Goal: Information Seeking & Learning: Stay updated

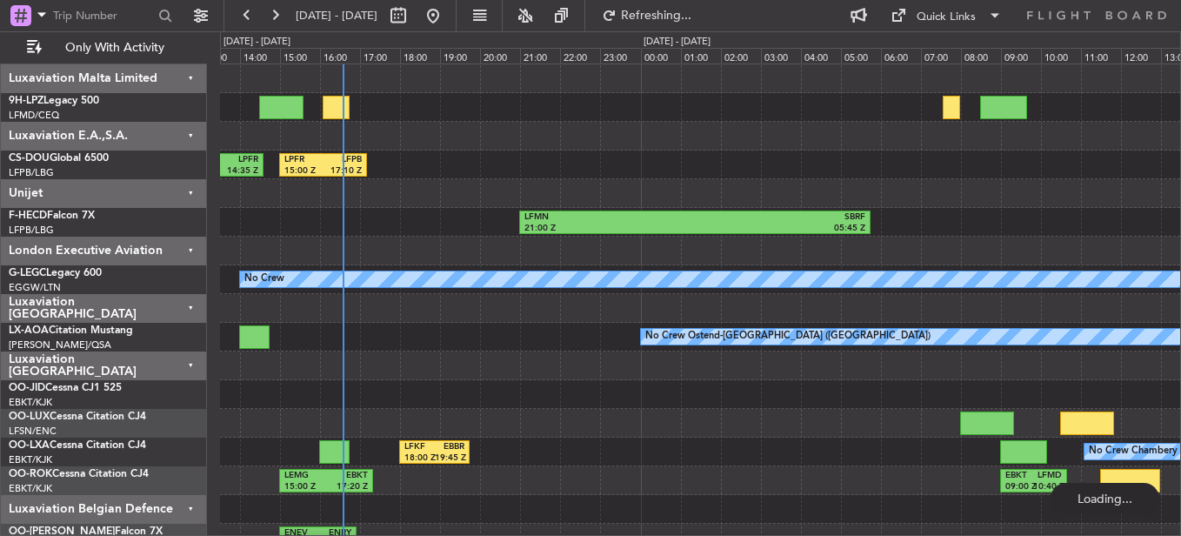
click at [417, 355] on div "EGGD 12:00 Z LPFR 14:35 Z LPFR 15:00 Z LFPB 17:10 Z LFMN 21:00 Z SBRF 05:45 Z N…" at bounding box center [700, 408] width 960 height 689
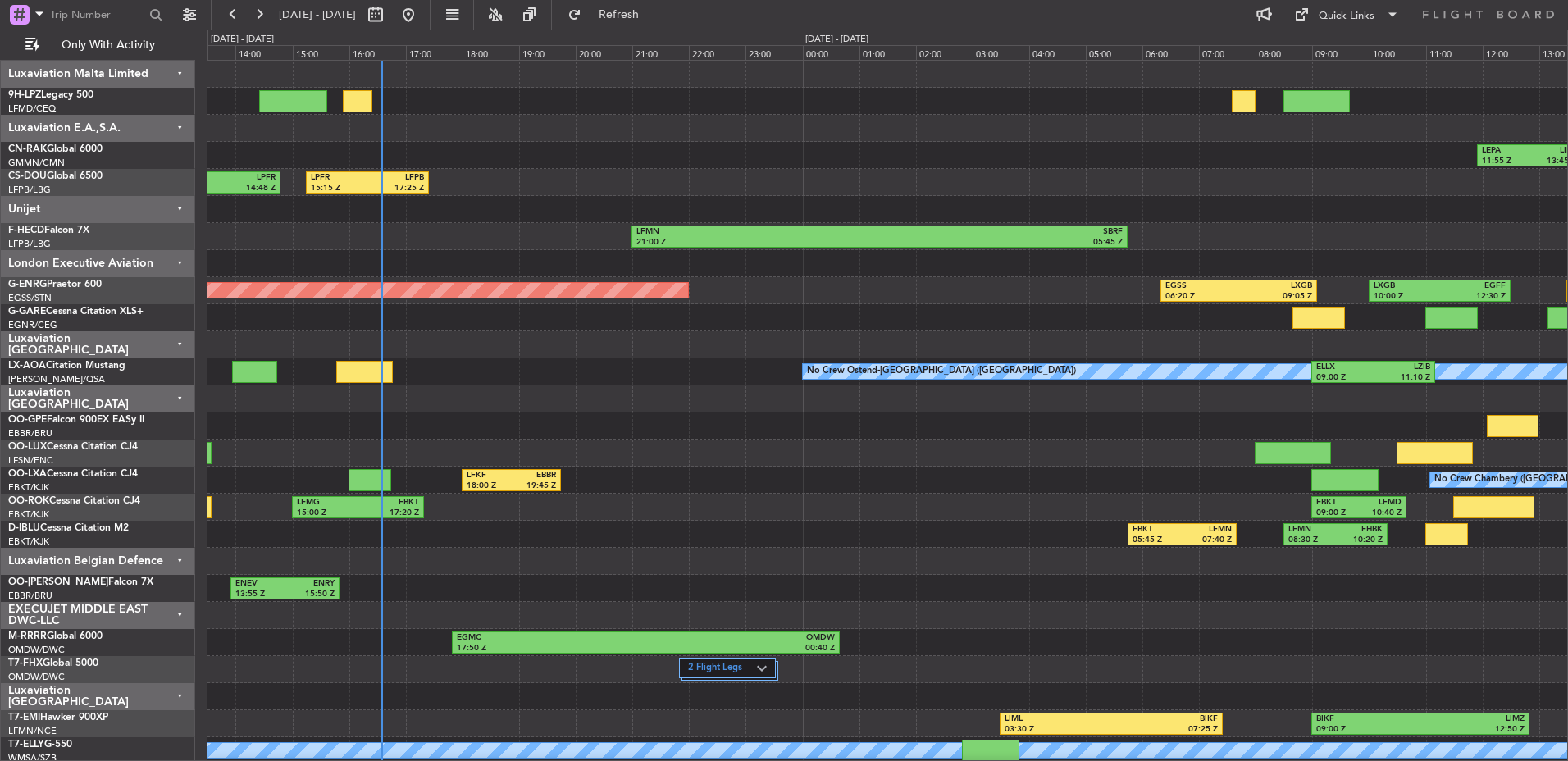
click at [647, 505] on div at bounding box center [887, 561] width 1359 height 27
click at [175, 355] on div "Luxaviation [GEOGRAPHIC_DATA]" at bounding box center [98, 344] width 194 height 27
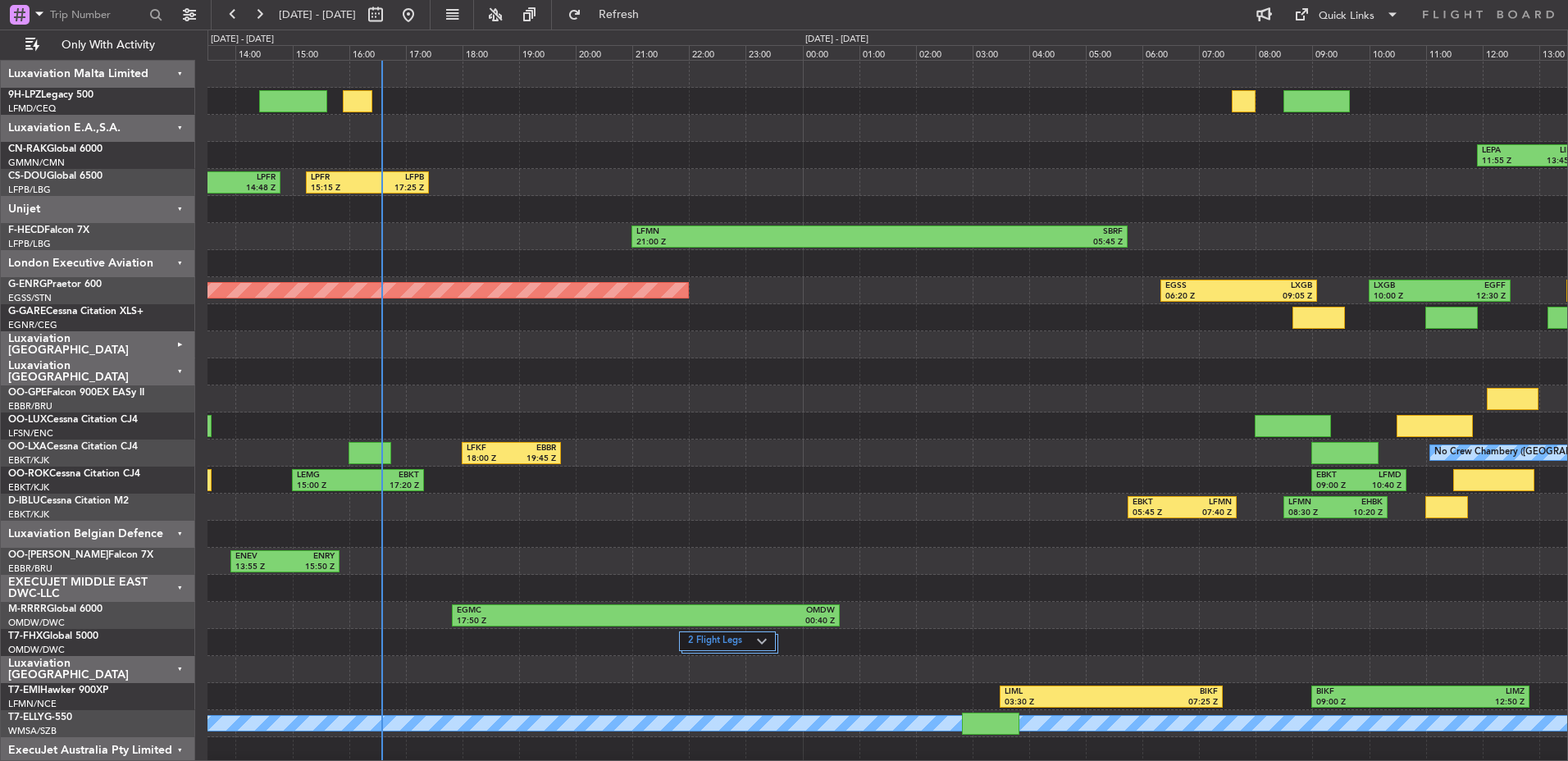
click at [170, 127] on div "Luxaviation E.A.,S.A." at bounding box center [98, 128] width 194 height 27
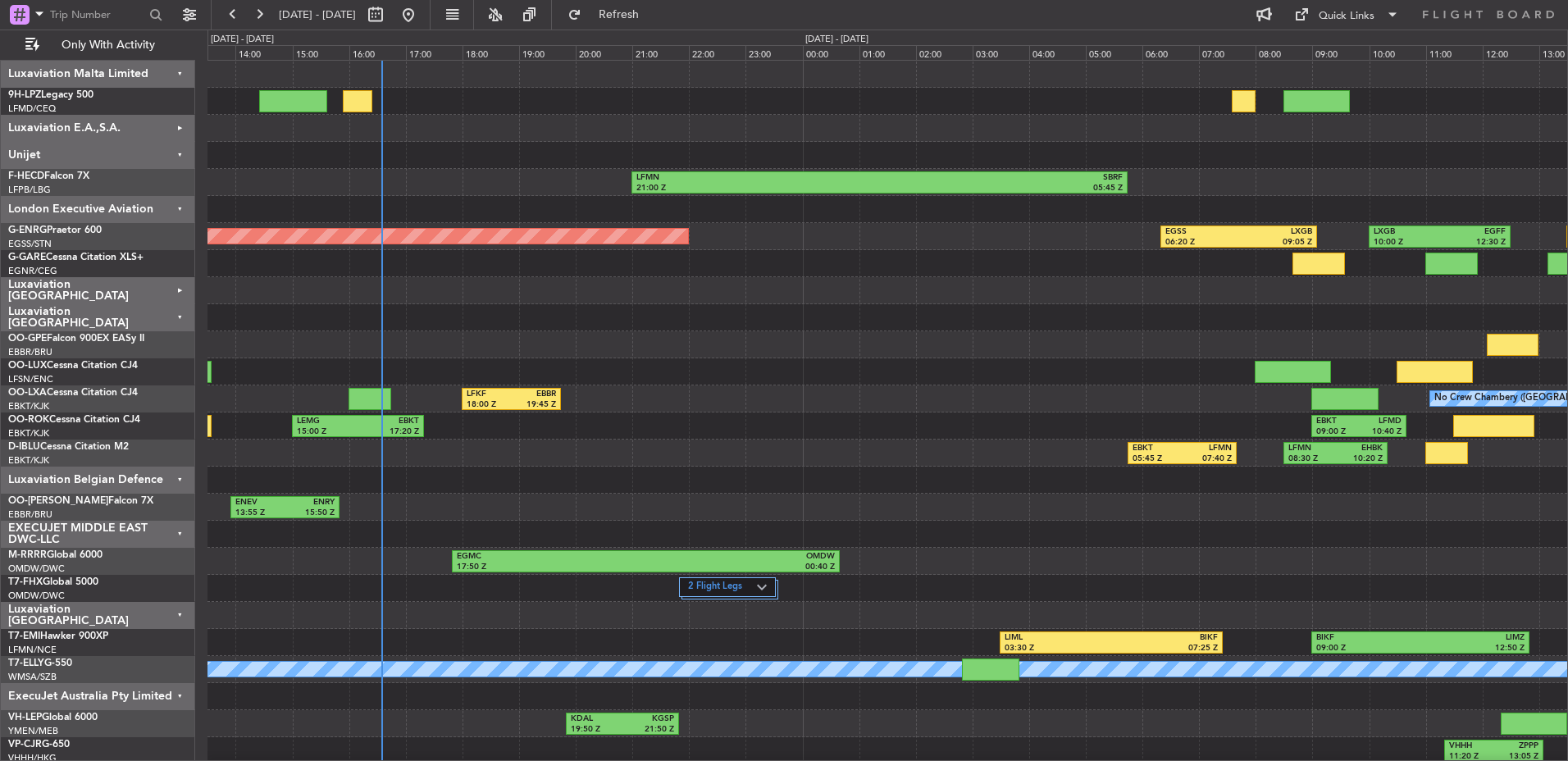
click at [176, 77] on div "Luxaviation Malta Limited" at bounding box center [98, 74] width 194 height 27
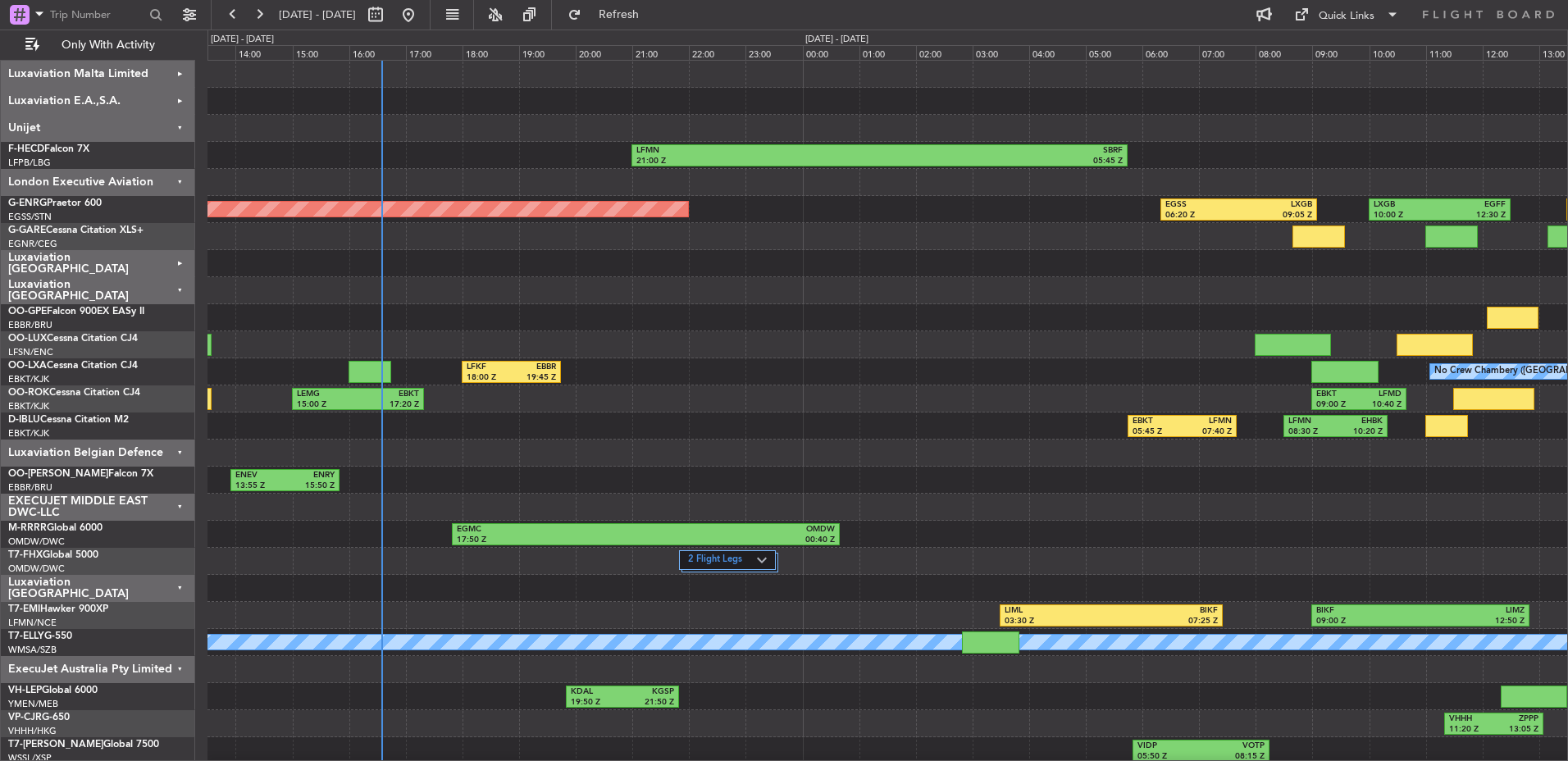
click at [156, 136] on div "Unijet" at bounding box center [98, 128] width 194 height 27
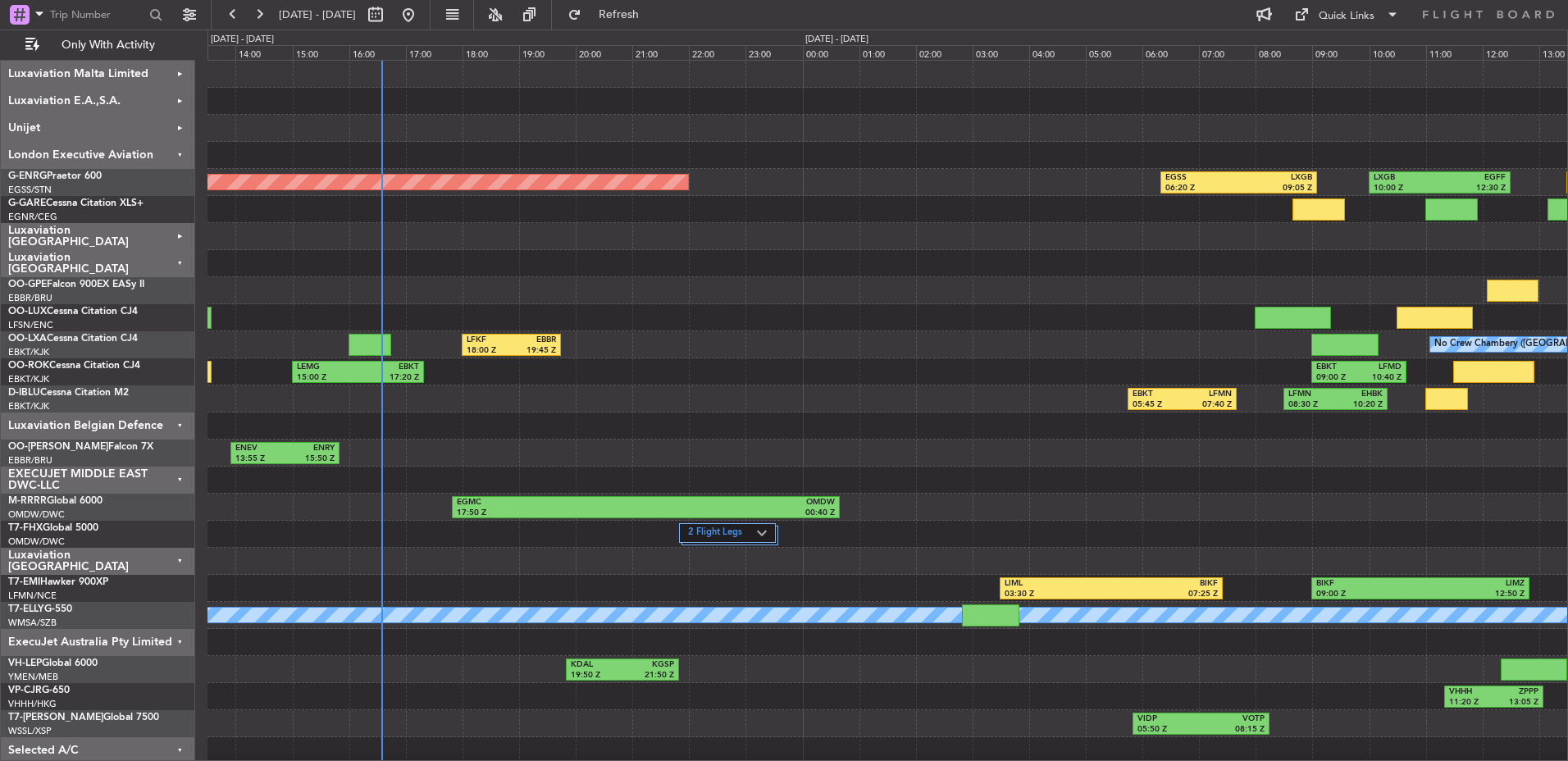
click at [172, 413] on div "Luxaviation Belgian Defence" at bounding box center [98, 425] width 194 height 27
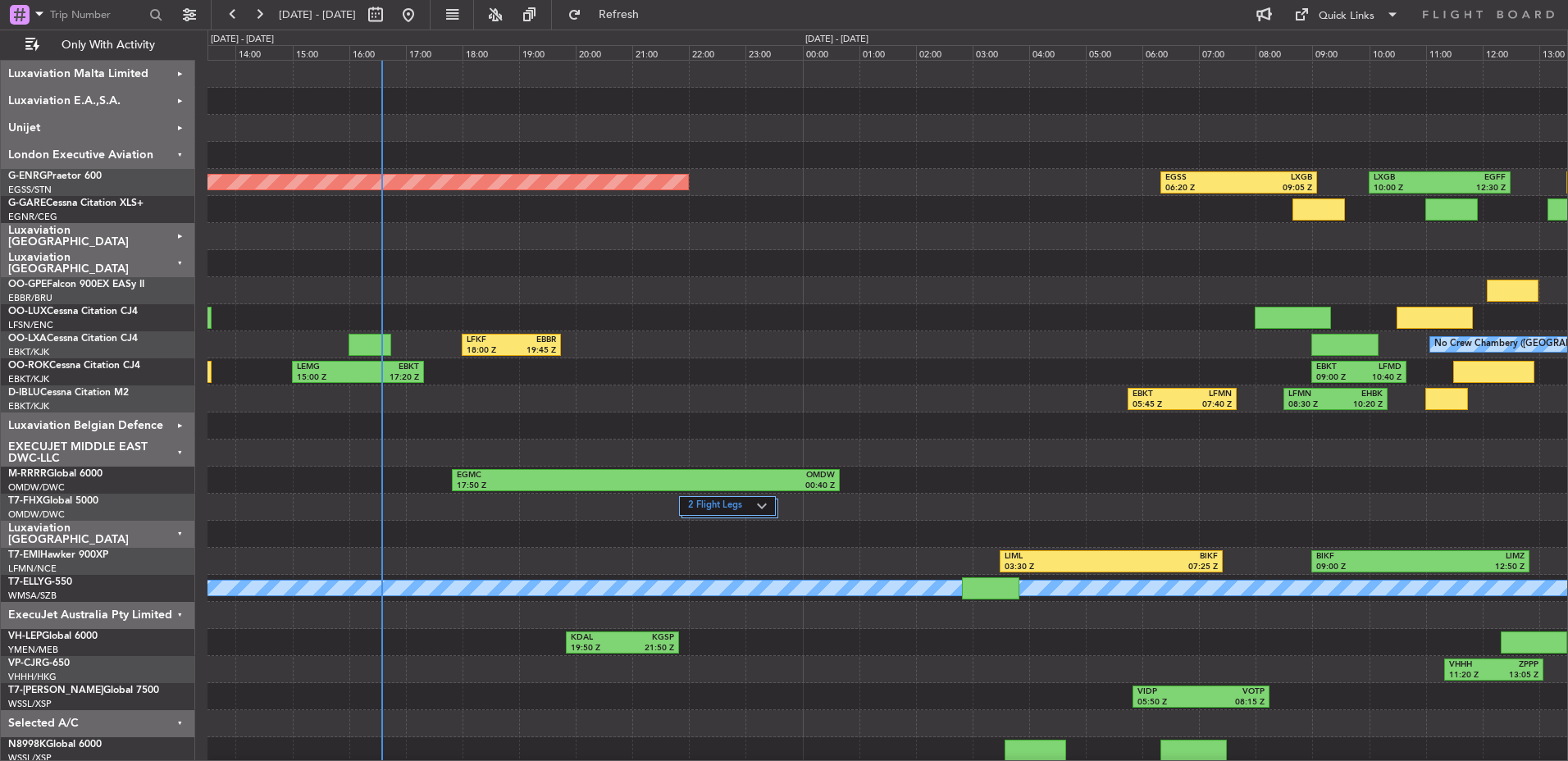
scroll to position [3, 0]
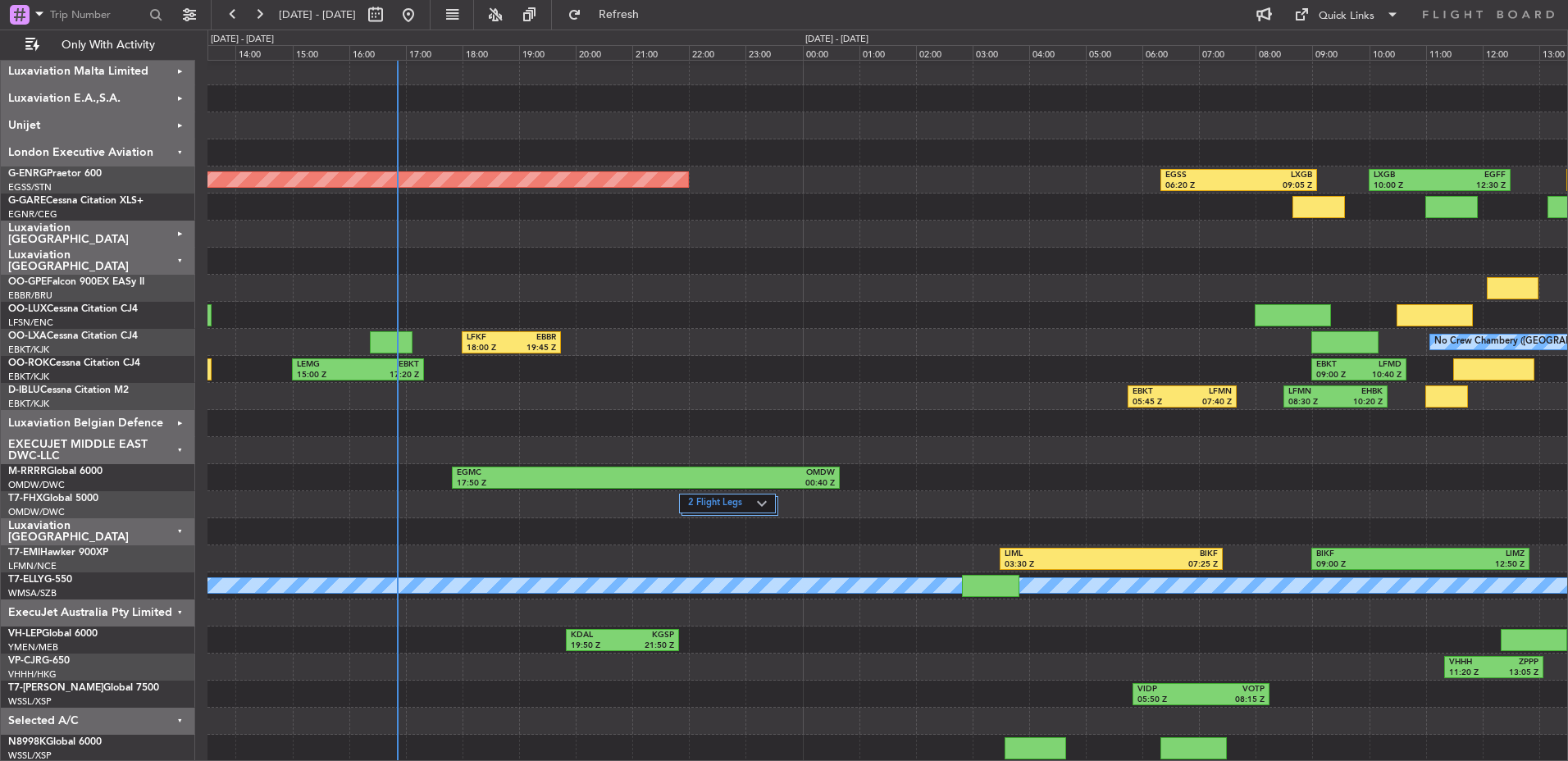
click at [887, 184] on div "Planned Maint [GEOGRAPHIC_DATA] ([GEOGRAPHIC_DATA]) EGSS 06:20 Z LXGB 09:05 Z L…" at bounding box center [887, 179] width 1359 height 27
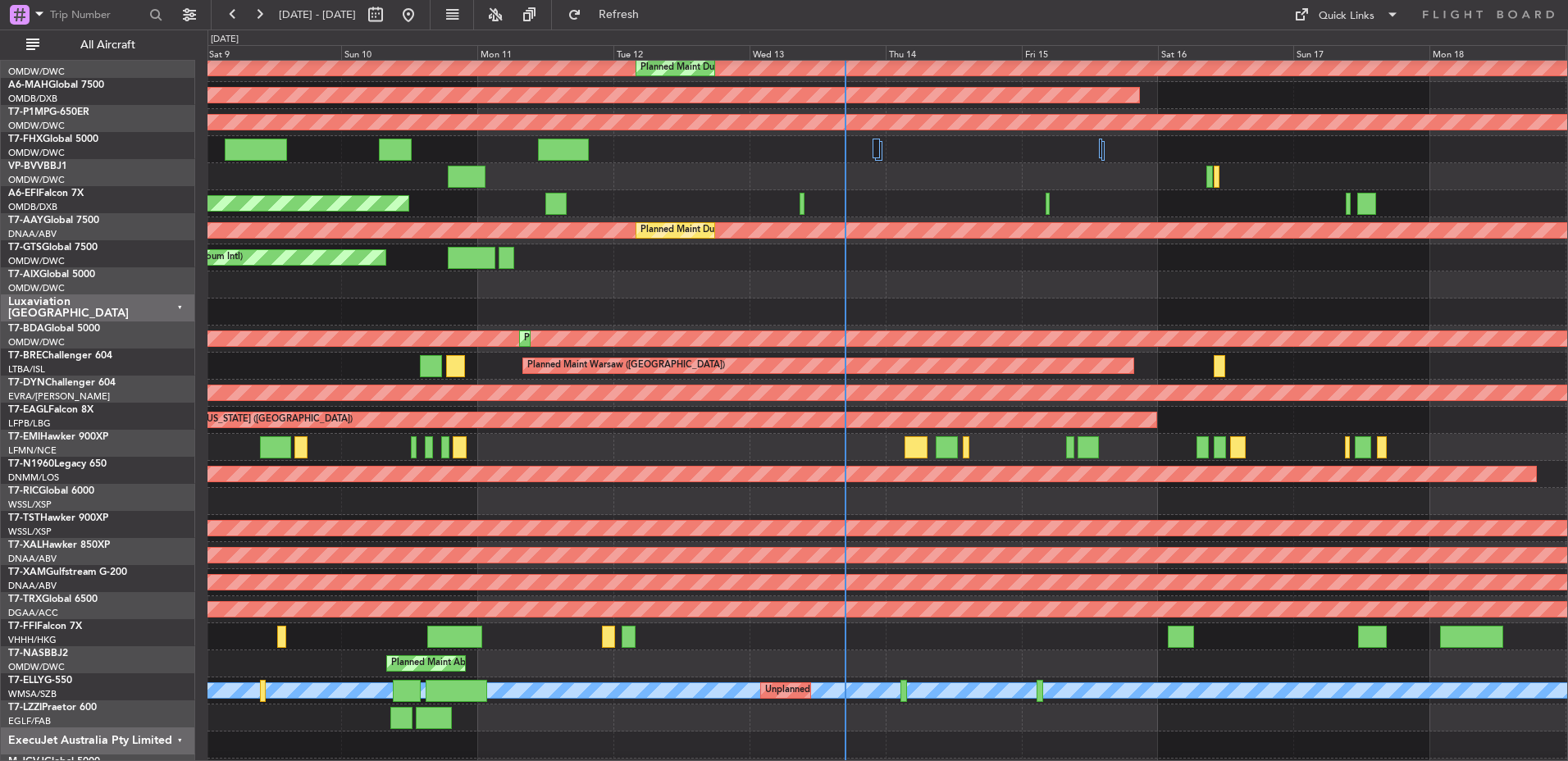
scroll to position [1791, 0]
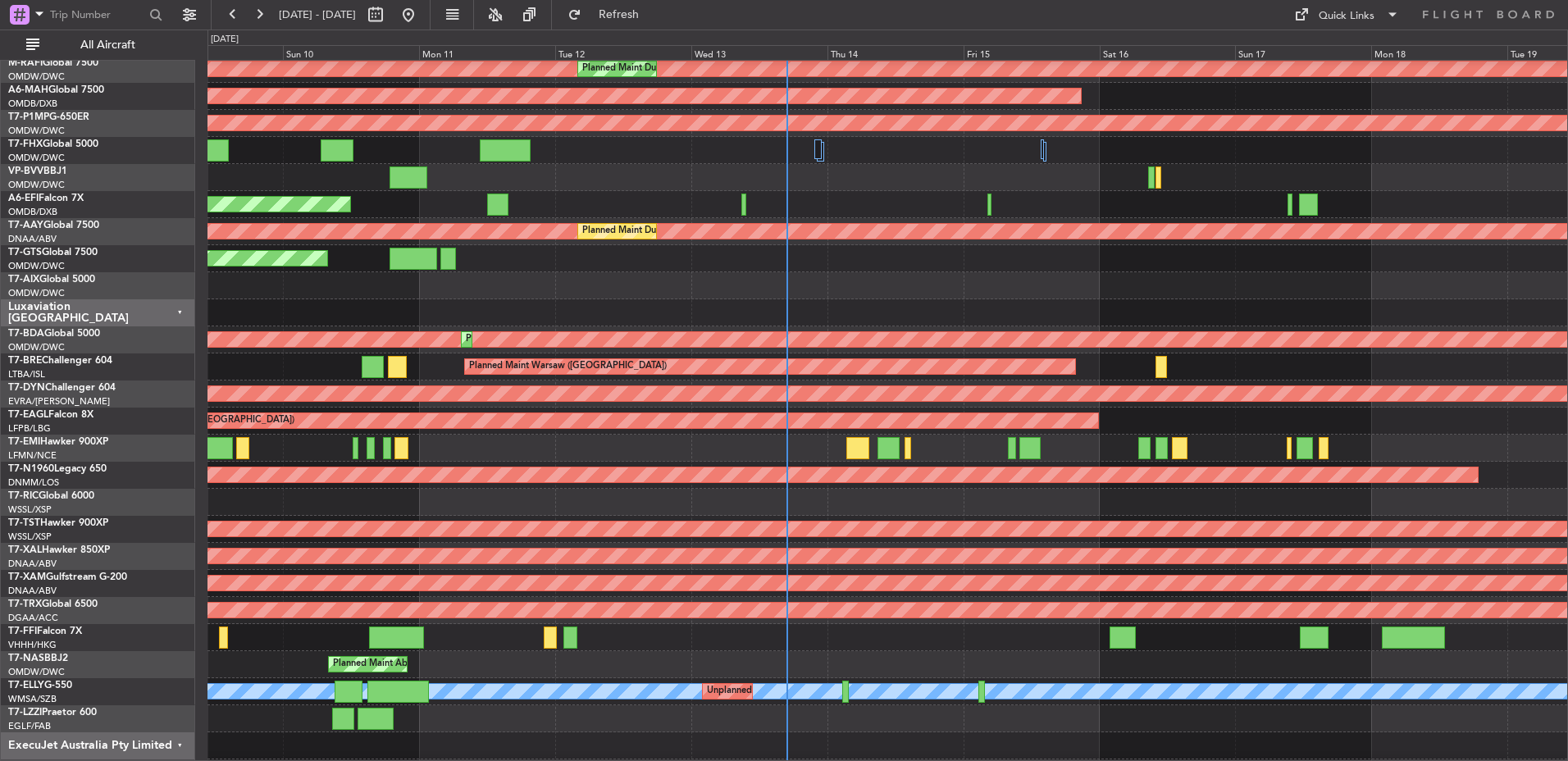
click at [1281, 422] on div "Planned Maint New York (Teterboro)" at bounding box center [887, 421] width 1359 height 27
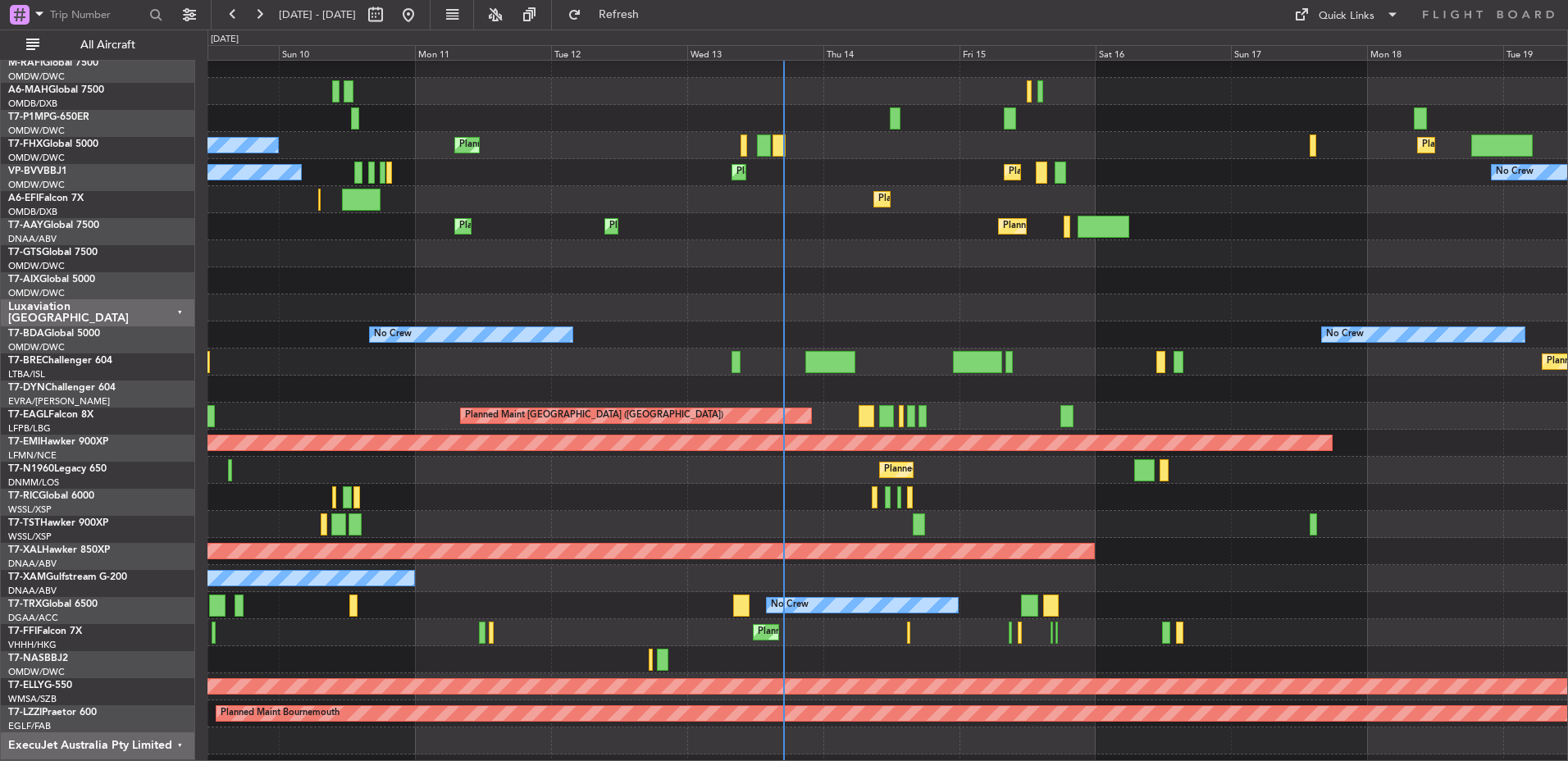
scroll to position [91, 0]
